Goal: Transaction & Acquisition: Purchase product/service

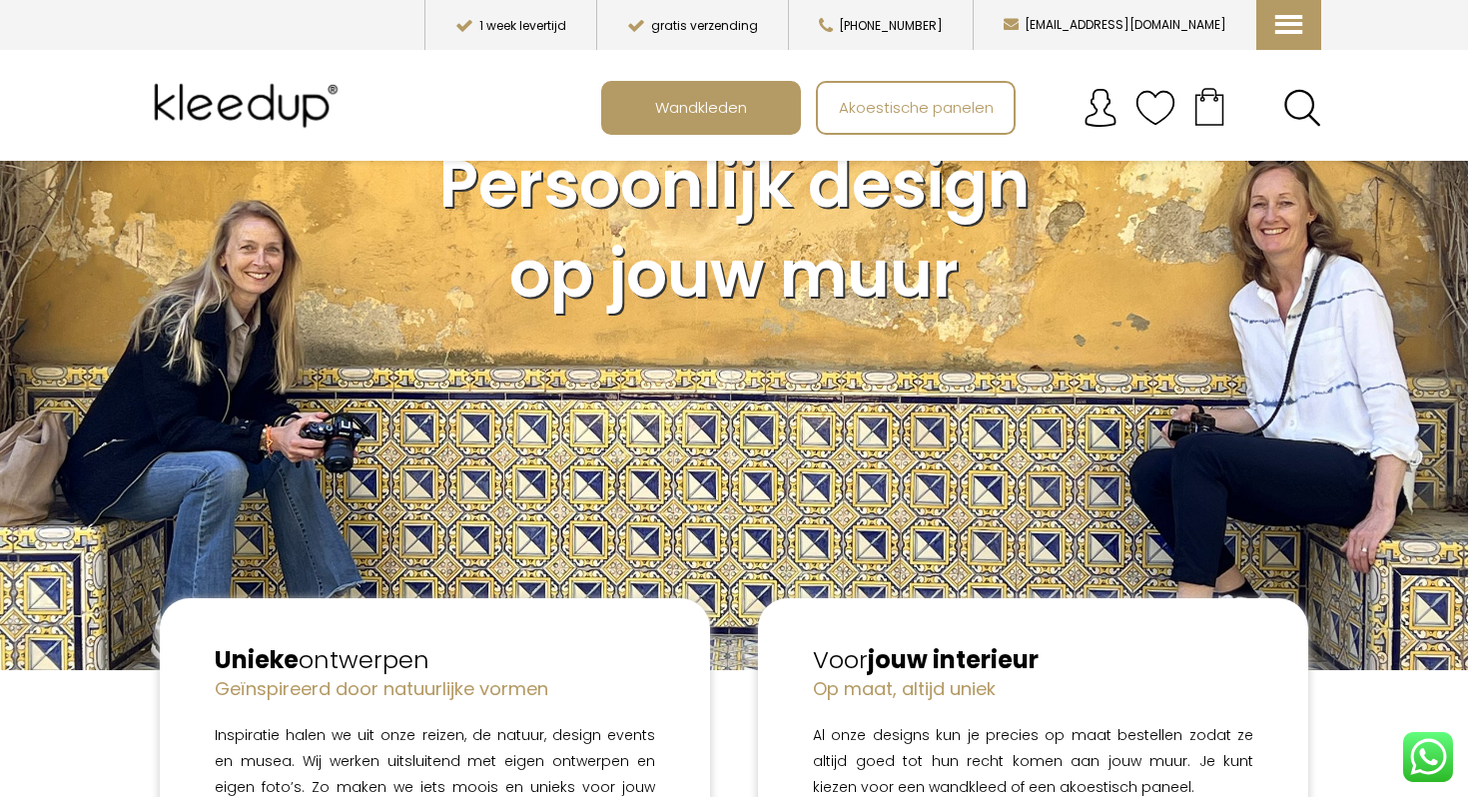
scroll to position [97, 0]
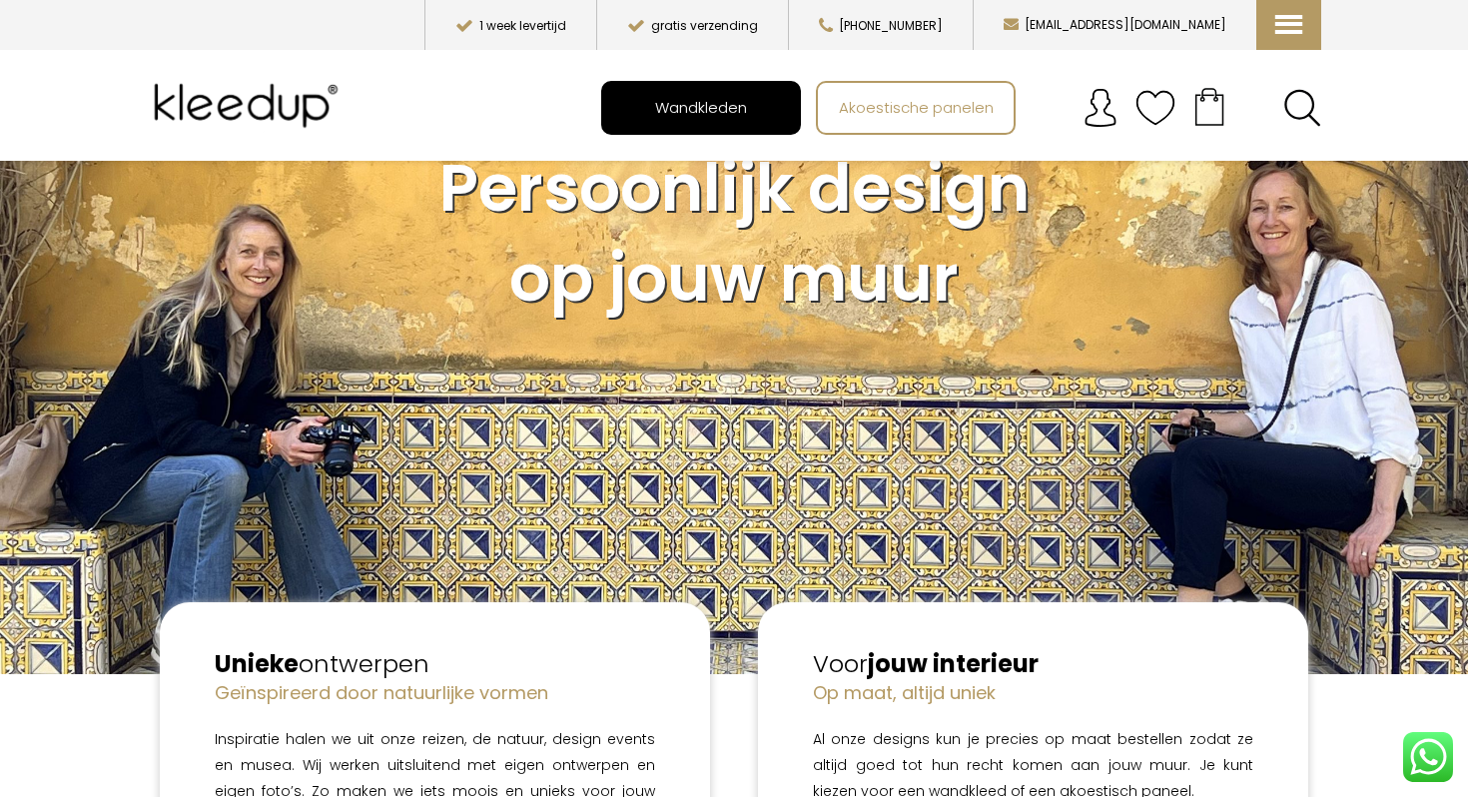
click at [726, 99] on span "Wandkleden" at bounding box center [701, 107] width 114 height 38
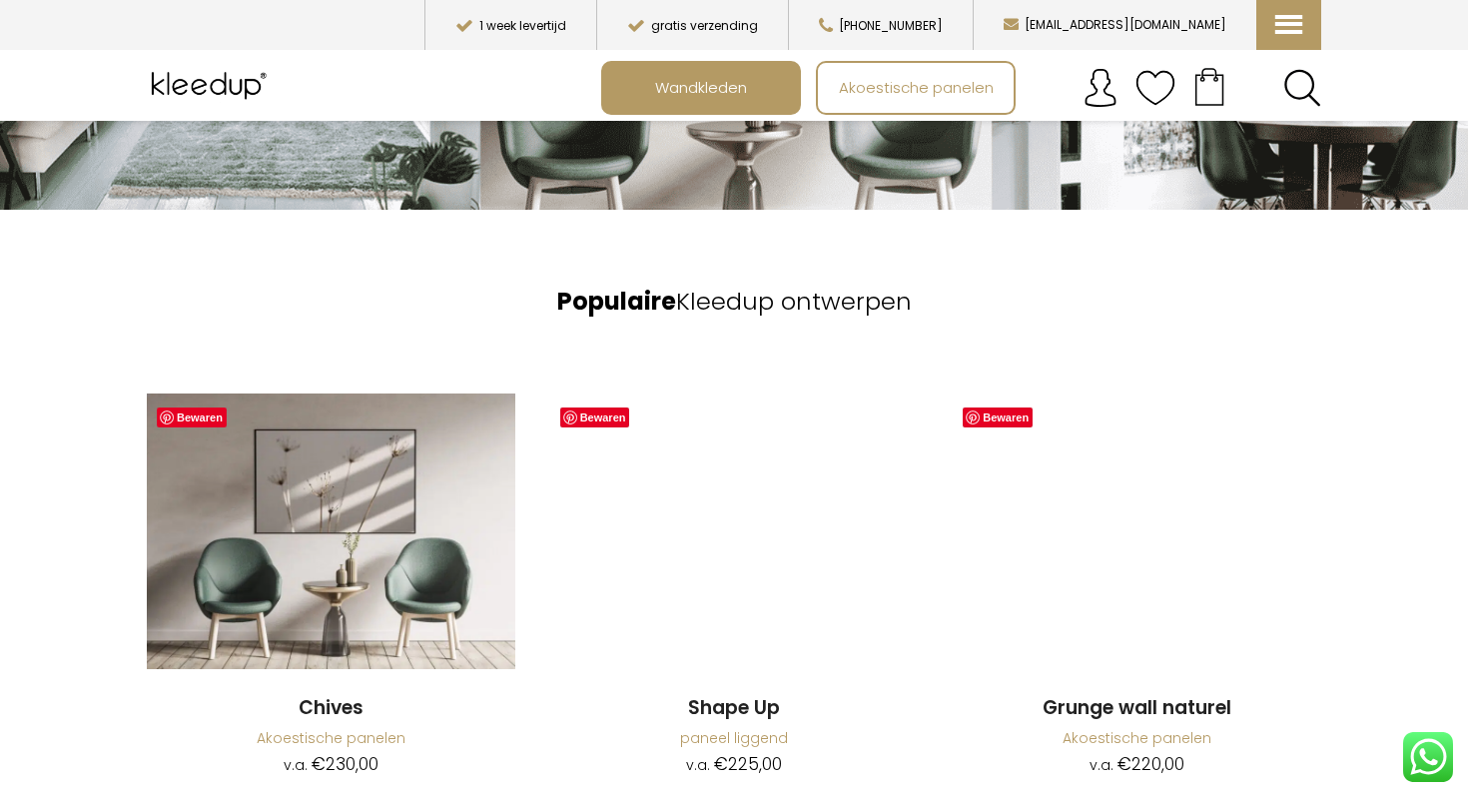
scroll to position [1294, 0]
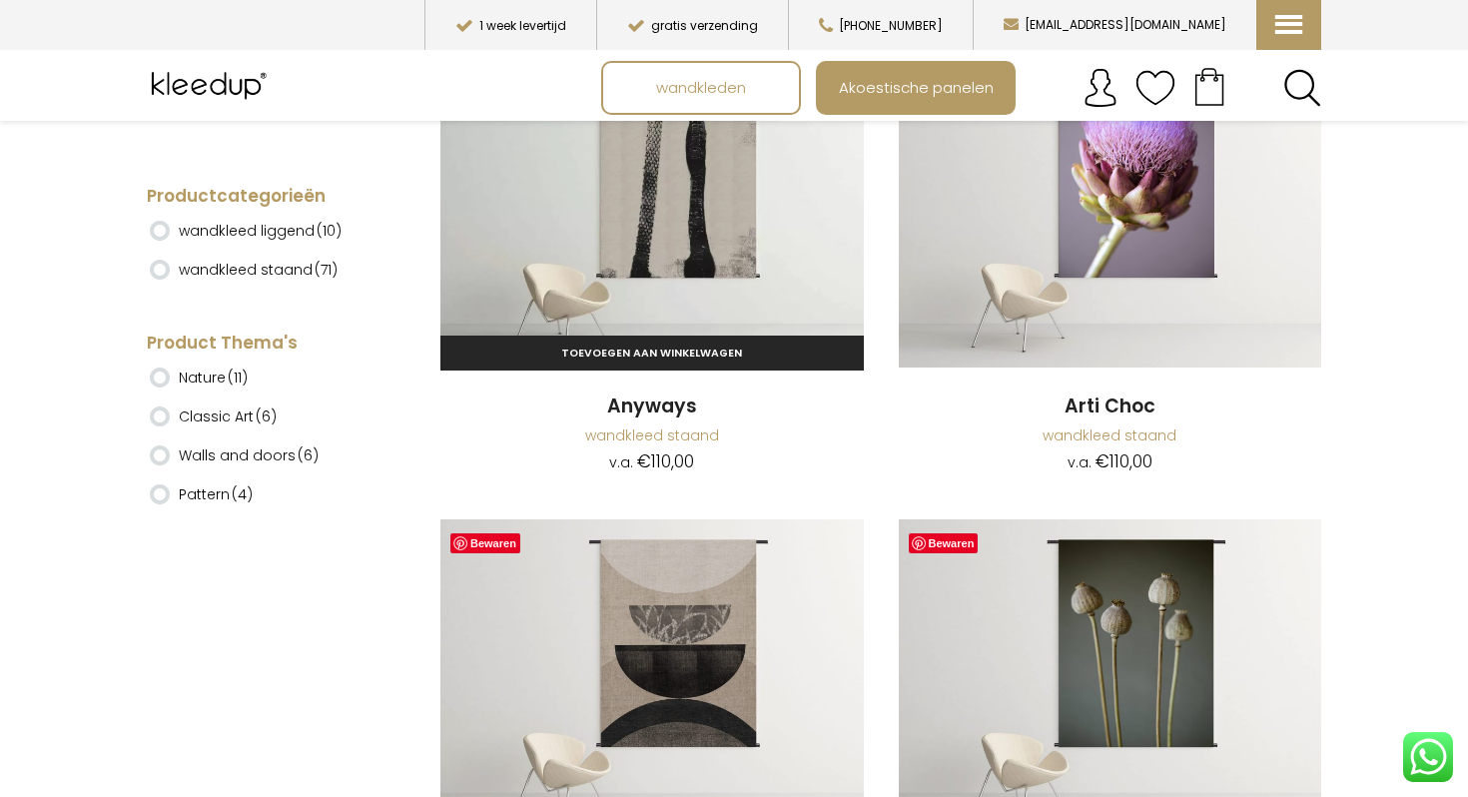
scroll to position [615, 0]
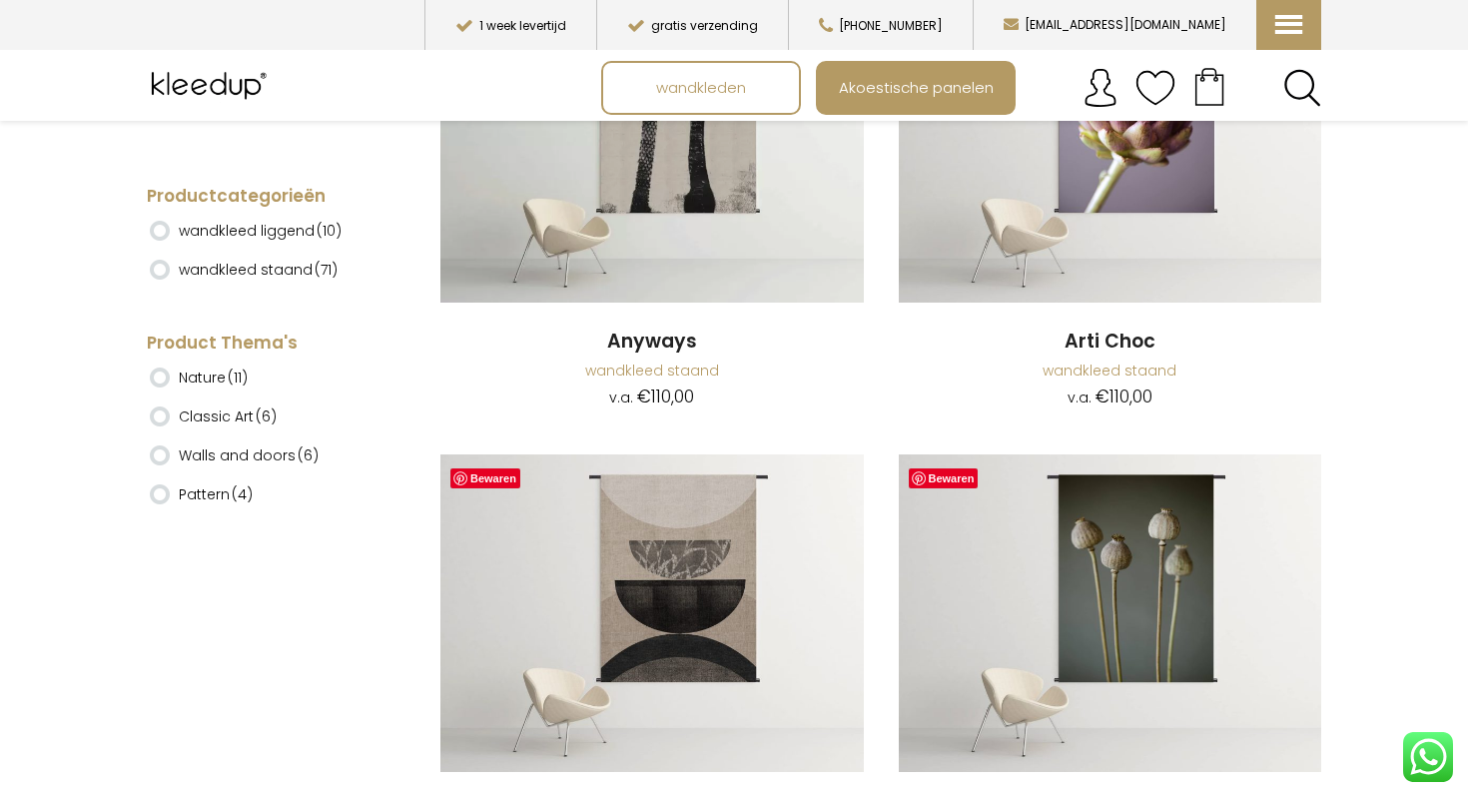
click at [273, 229] on li "Nature (11)" at bounding box center [264, 215] width 229 height 39
click at [162, 235] on li "Classic Art (6)" at bounding box center [264, 254] width 229 height 39
click at [162, 230] on li "Nature (11)" at bounding box center [264, 215] width 229 height 39
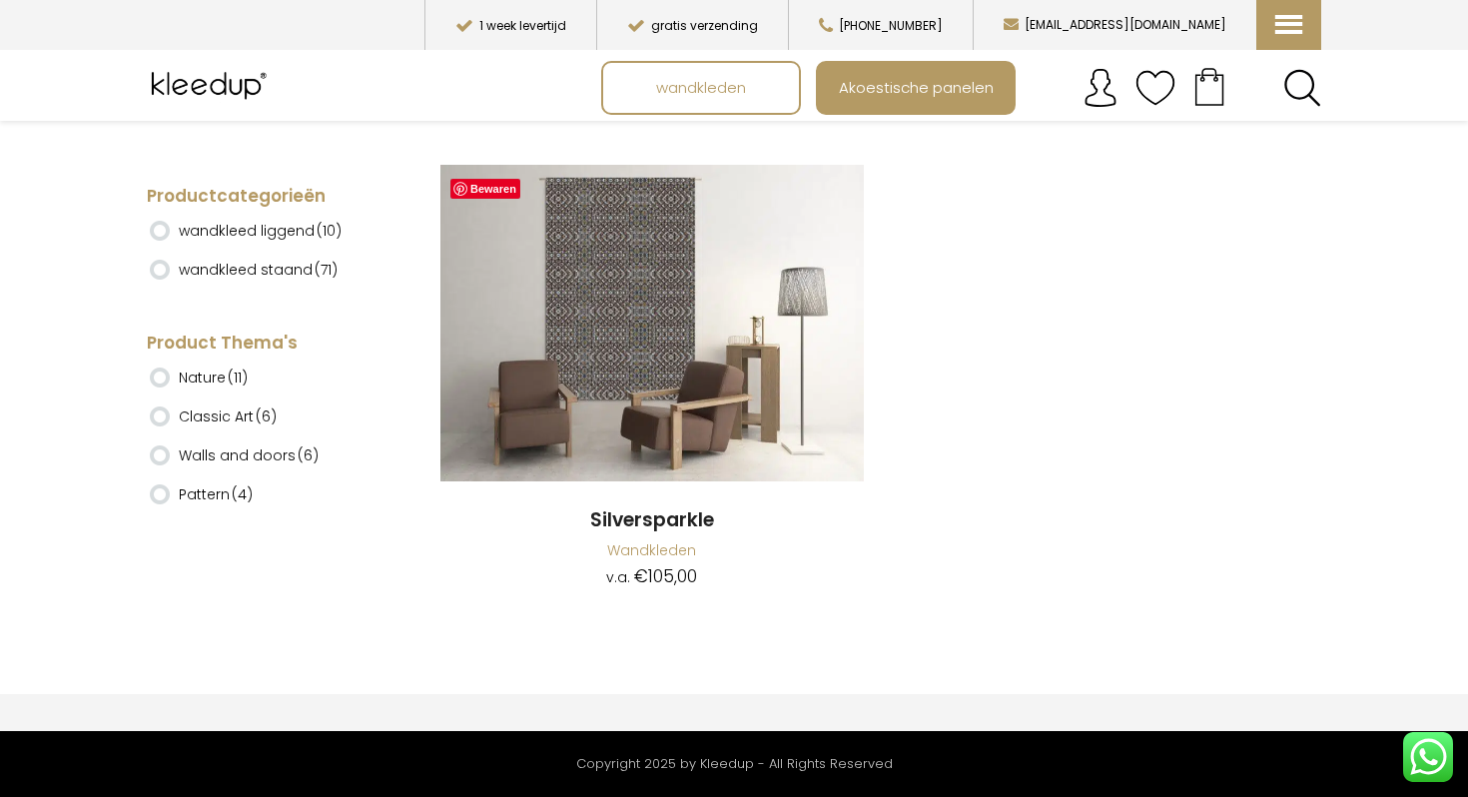
scroll to position [19212, 0]
